Goal: Task Accomplishment & Management: Use online tool/utility

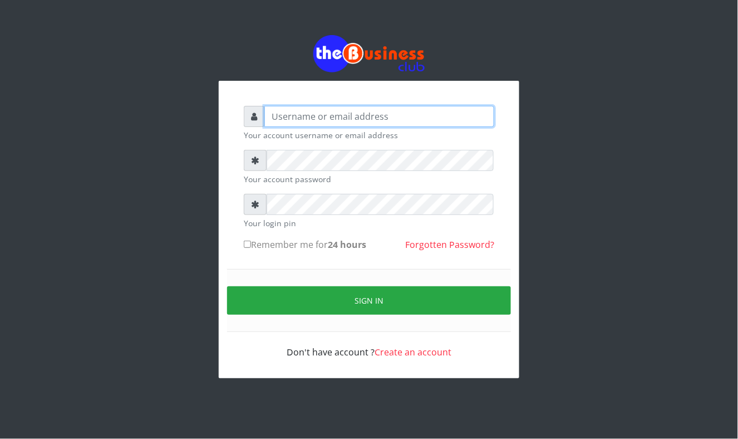
type input "Mavincio"
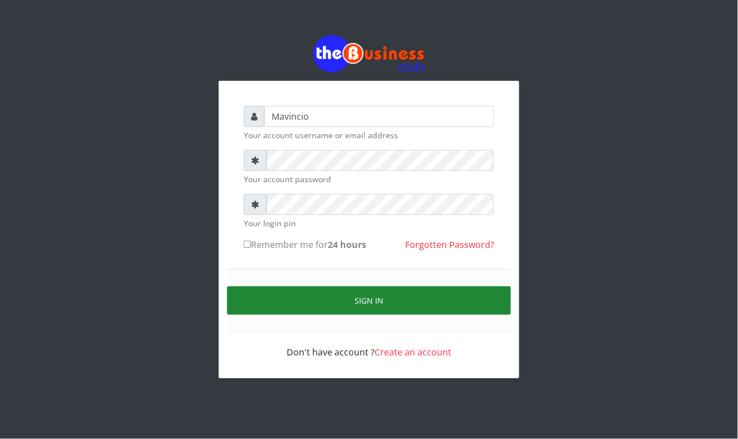
click at [373, 301] on button "Sign in" at bounding box center [369, 300] width 284 height 28
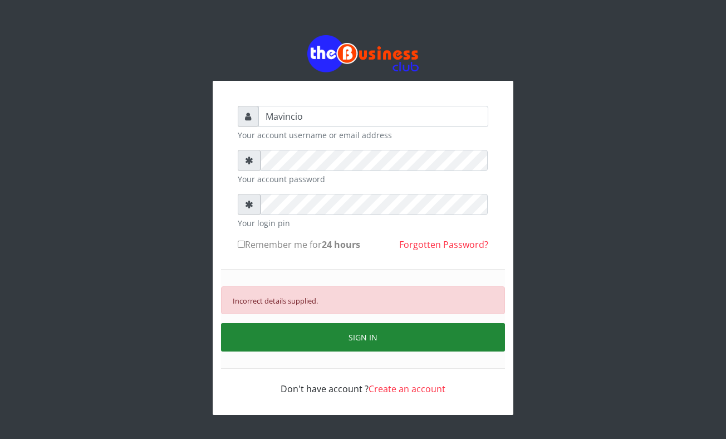
click at [372, 340] on button "SIGN IN" at bounding box center [363, 337] width 284 height 28
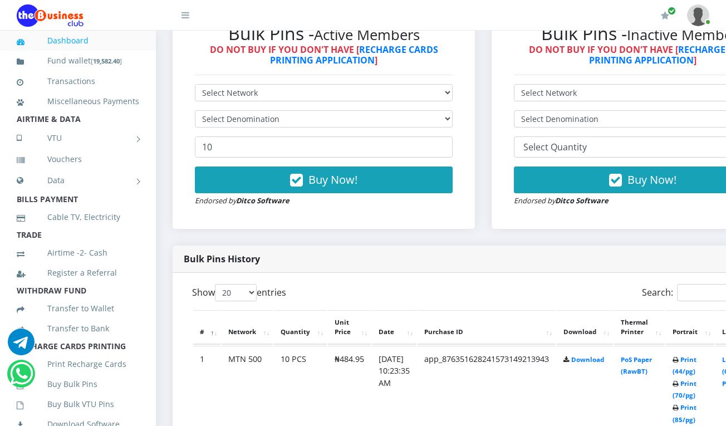
scroll to position [386, 0]
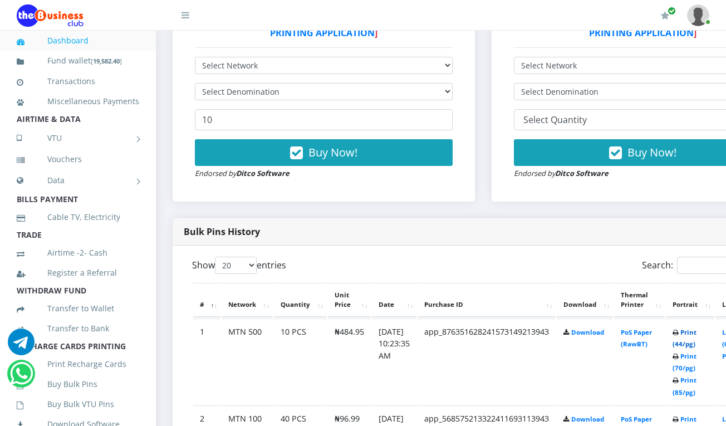
click at [695, 332] on link "Print (44/pg)" at bounding box center [684, 338] width 24 height 21
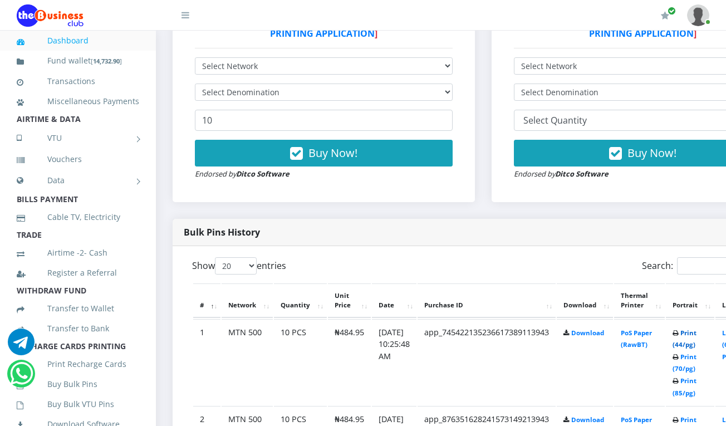
click at [696, 332] on link "Print (44/pg)" at bounding box center [684, 338] width 24 height 21
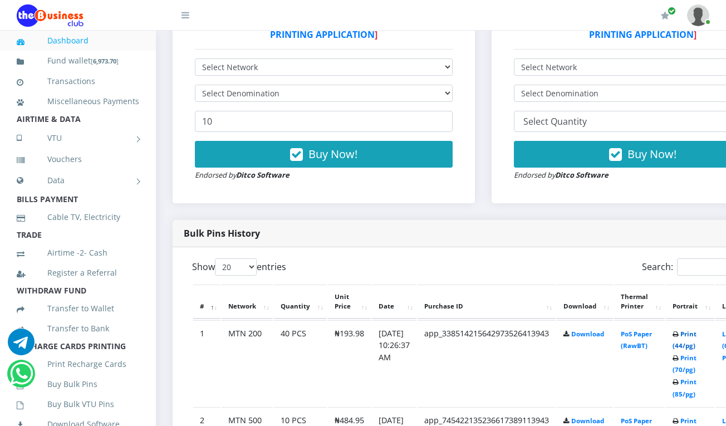
click at [693, 335] on link "Print (44/pg)" at bounding box center [684, 340] width 24 height 21
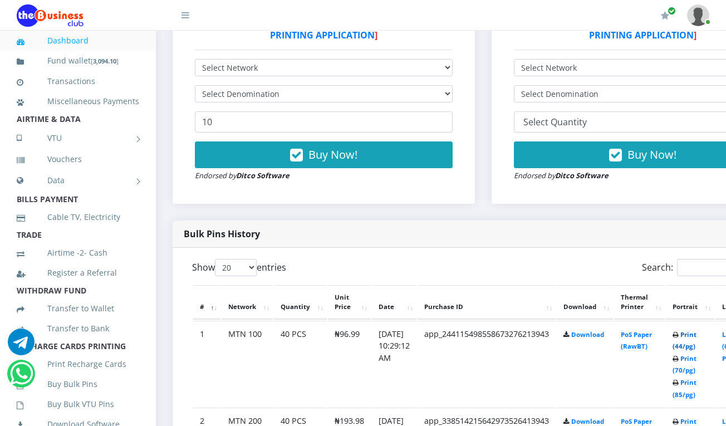
click at [696, 337] on link "Print (44/pg)" at bounding box center [684, 340] width 24 height 21
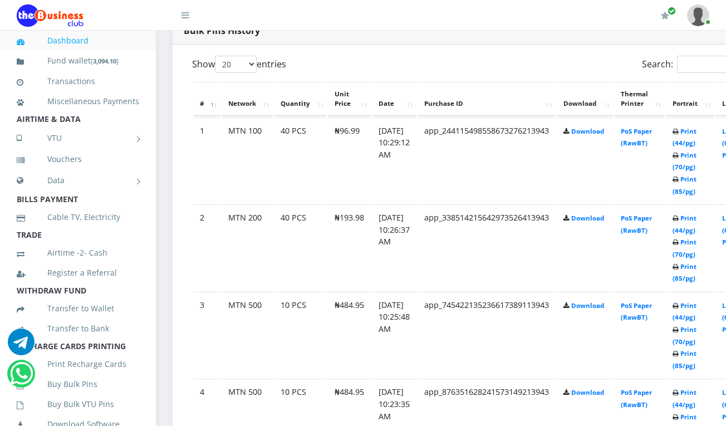
scroll to position [591, 0]
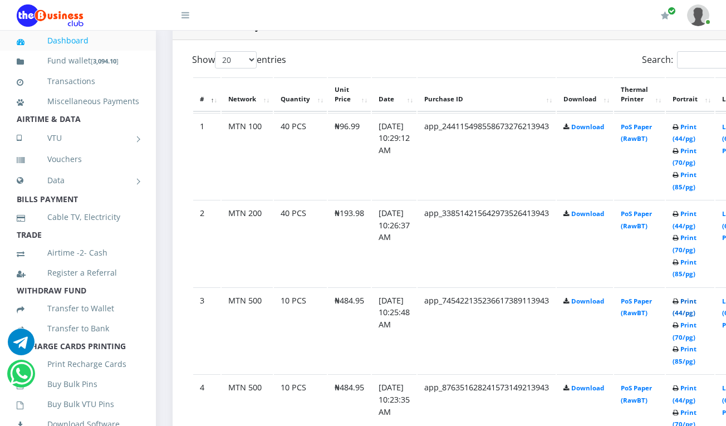
click at [696, 304] on link "Print (44/pg)" at bounding box center [684, 307] width 24 height 21
